Goal: Download file/media

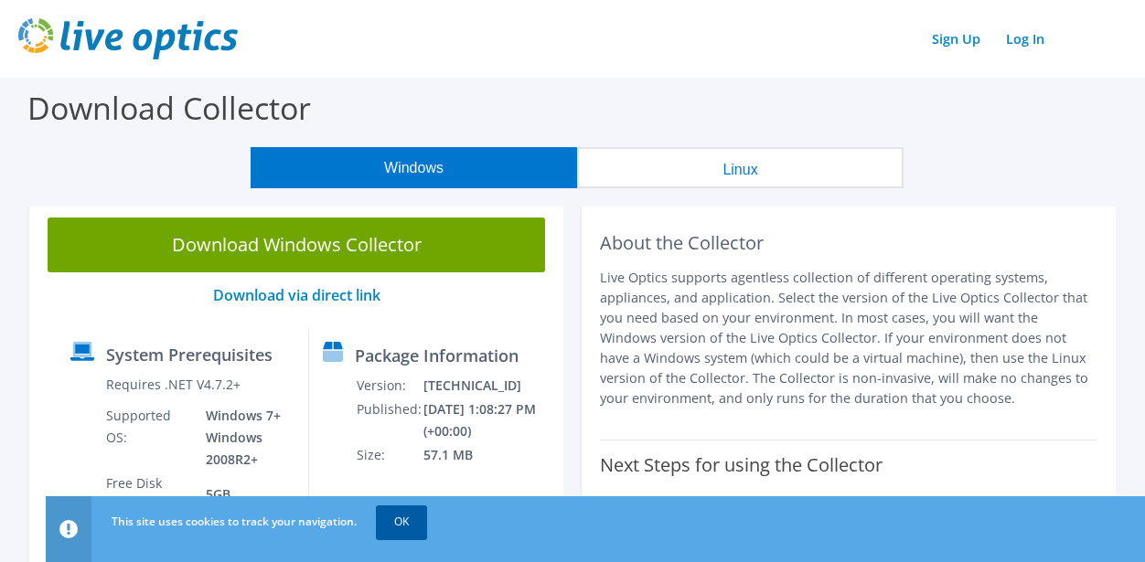
click at [410, 524] on link "OK" at bounding box center [401, 522] width 51 height 33
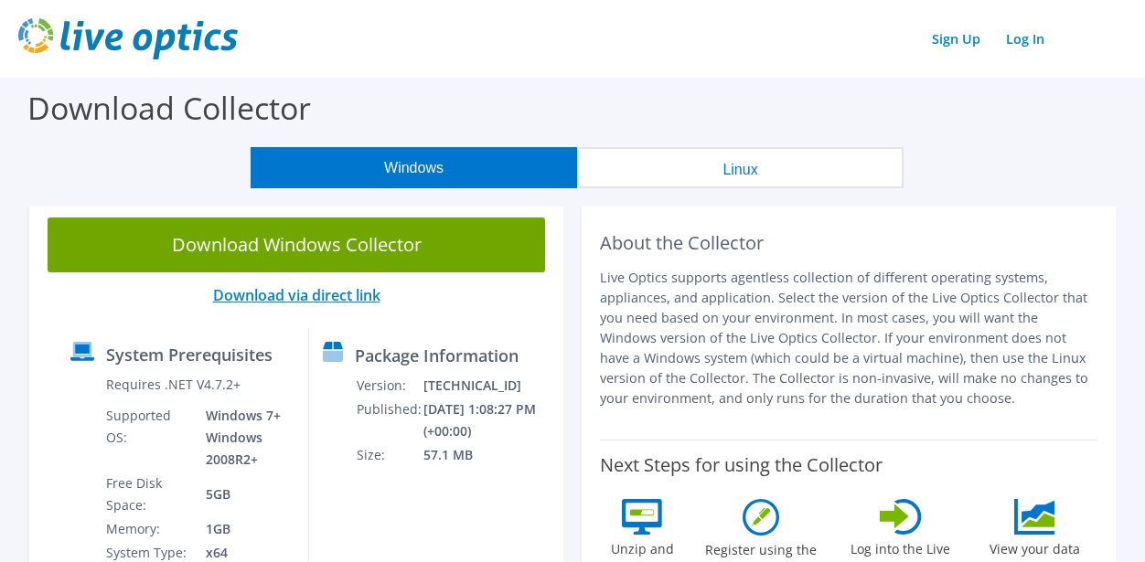
click at [328, 295] on link "Download via direct link" at bounding box center [296, 295] width 167 height 20
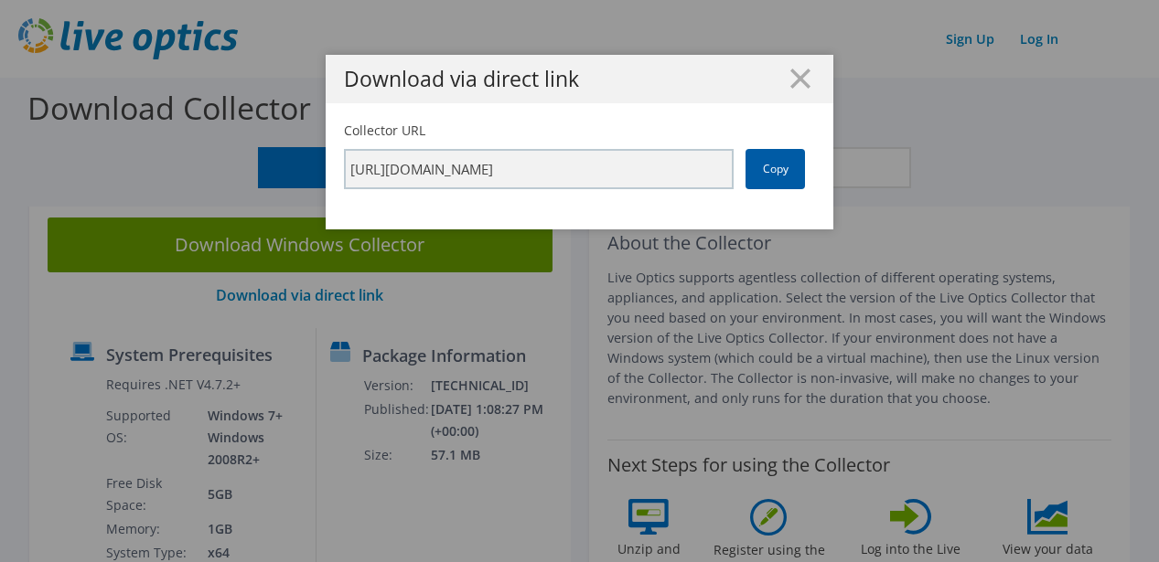
click at [764, 170] on link "Copy" at bounding box center [774, 169] width 59 height 40
click at [798, 81] on icon at bounding box center [800, 79] width 20 height 20
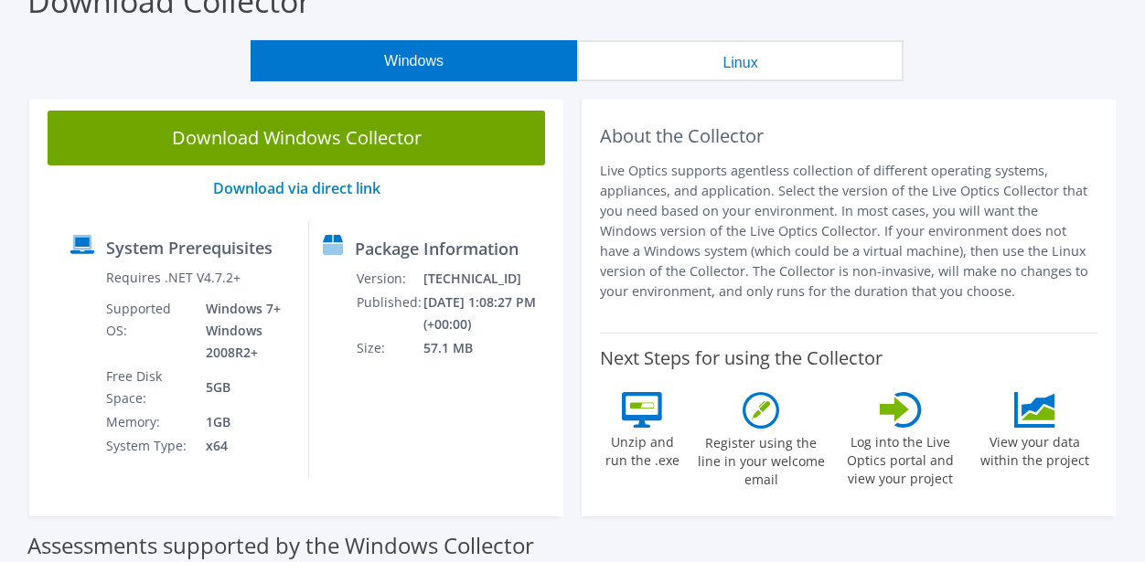
scroll to position [91, 0]
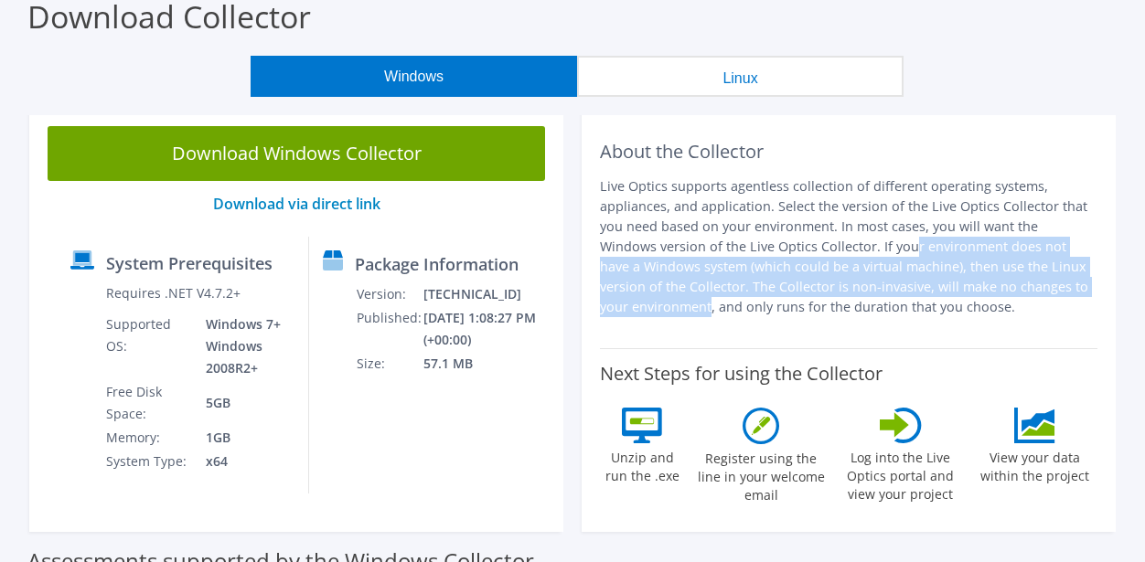
drag, startPoint x: 731, startPoint y: 241, endPoint x: 985, endPoint y: 277, distance: 256.7
click at [985, 277] on p "Live Optics supports agentless collection of different operating systems, appli…" at bounding box center [848, 246] width 497 height 141
